Goal: Navigation & Orientation: Find specific page/section

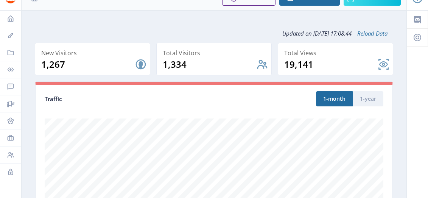
scroll to position [16, 0]
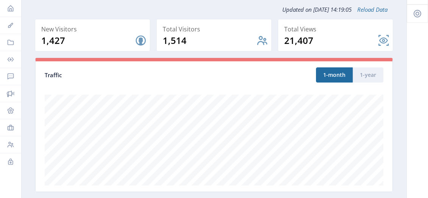
scroll to position [36, 0]
